Goal: Information Seeking & Learning: Learn about a topic

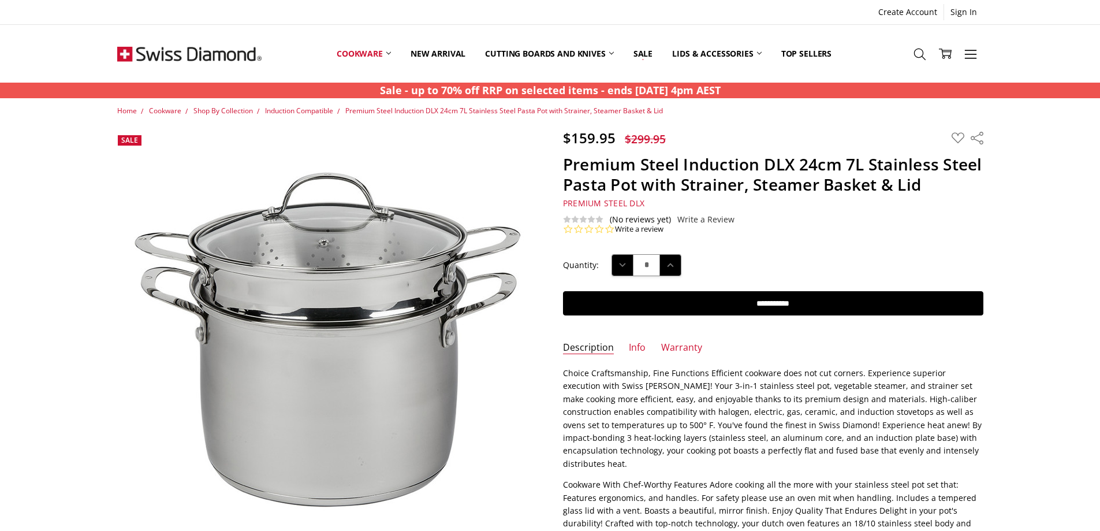
scroll to position [173, 0]
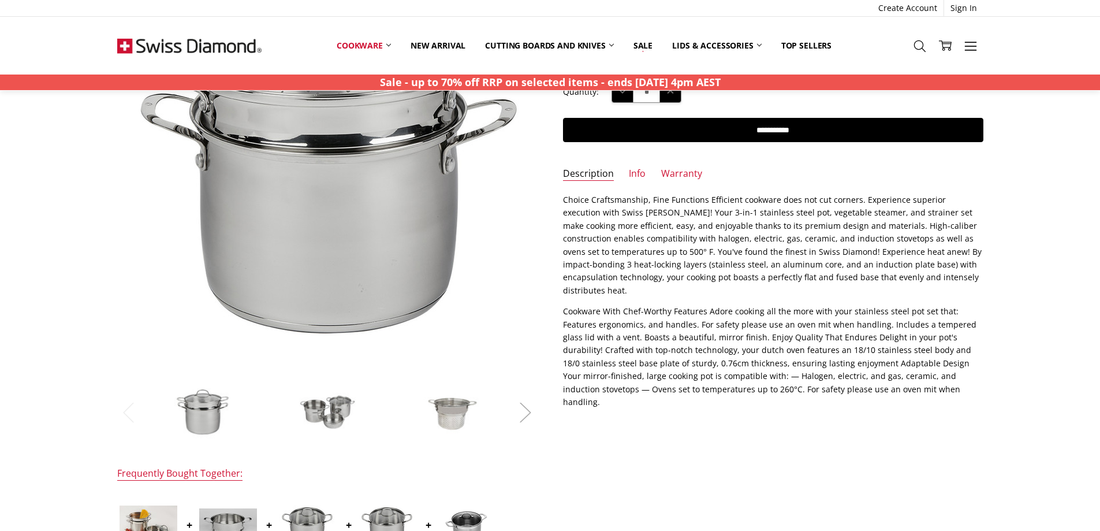
click at [523, 407] on button "Next" at bounding box center [525, 411] width 23 height 35
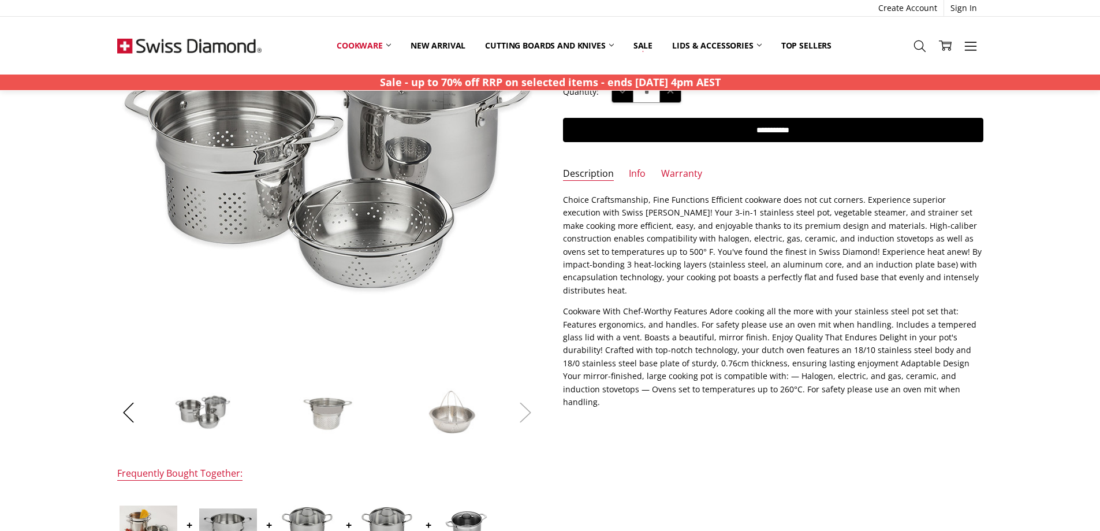
click at [523, 407] on button "Next" at bounding box center [525, 411] width 23 height 35
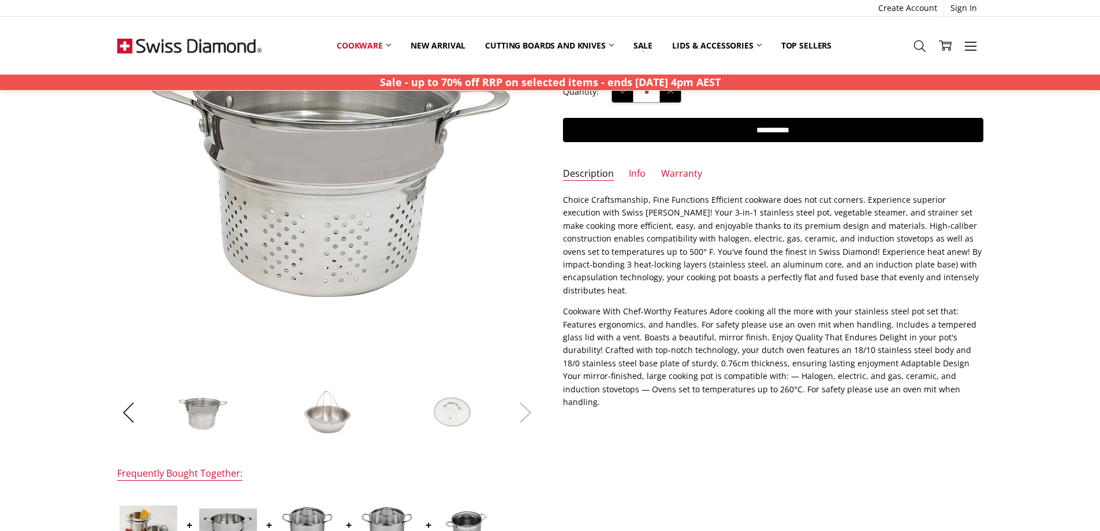
click at [523, 407] on button "Next" at bounding box center [525, 411] width 23 height 35
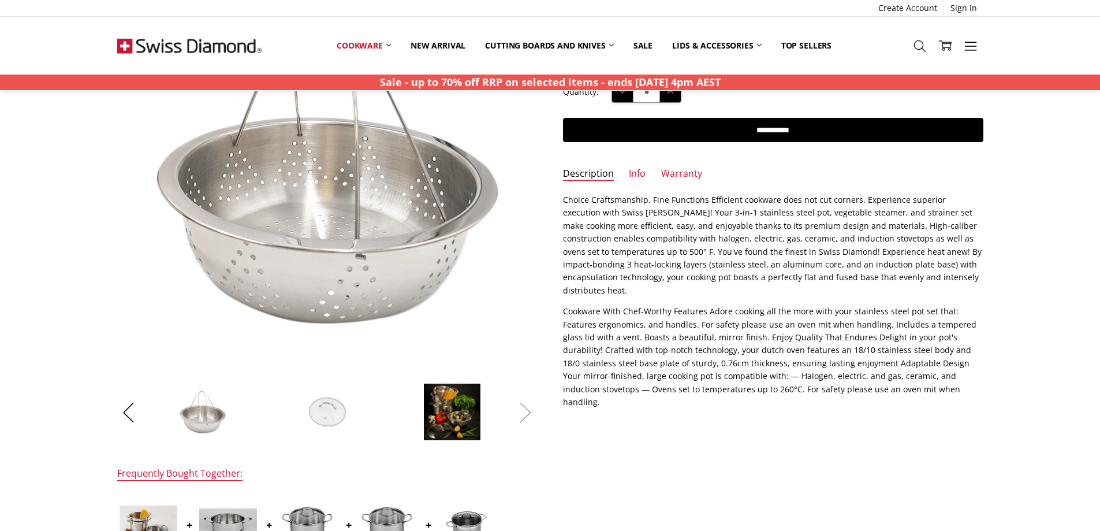
click at [523, 407] on button "Next" at bounding box center [525, 411] width 23 height 35
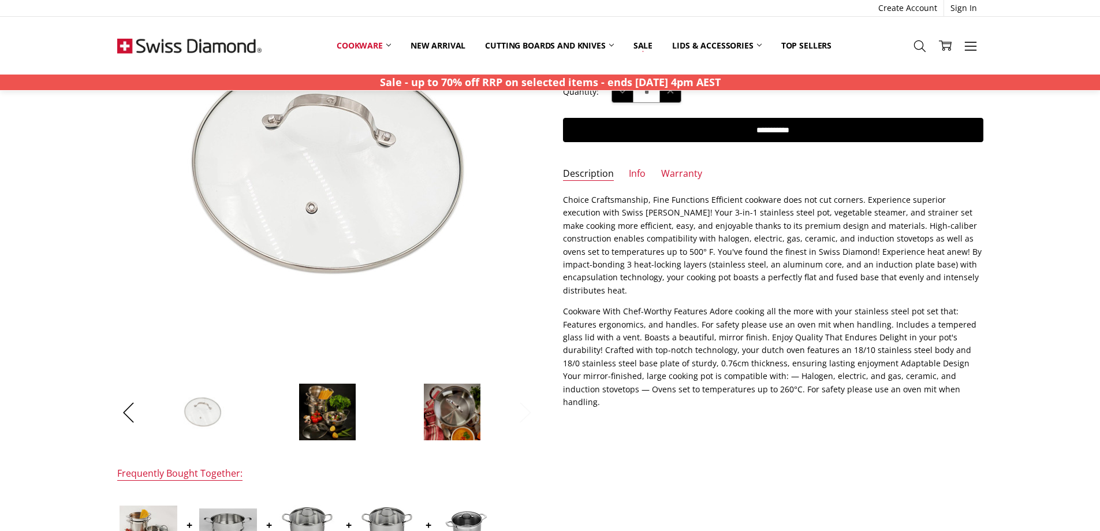
click at [523, 407] on button "Next" at bounding box center [525, 411] width 23 height 35
